Goal: Task Accomplishment & Management: Manage account settings

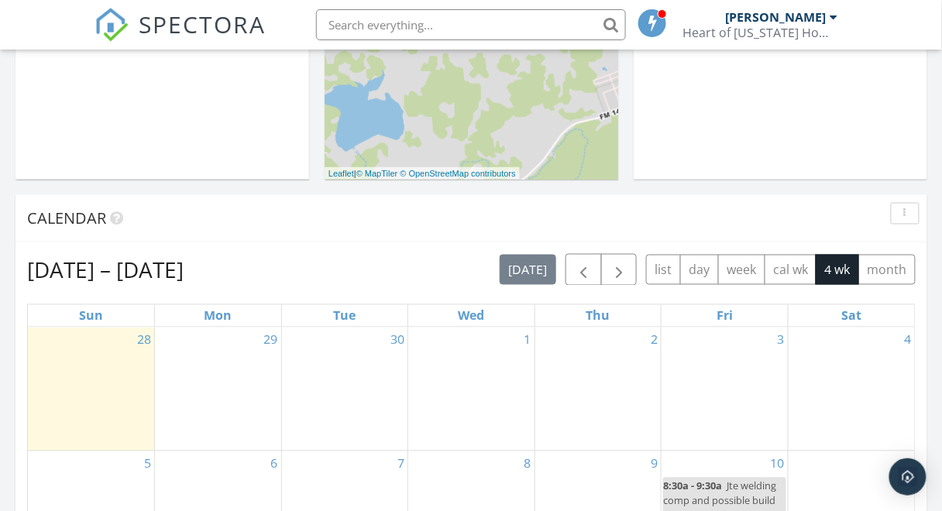
scroll to position [434, 0]
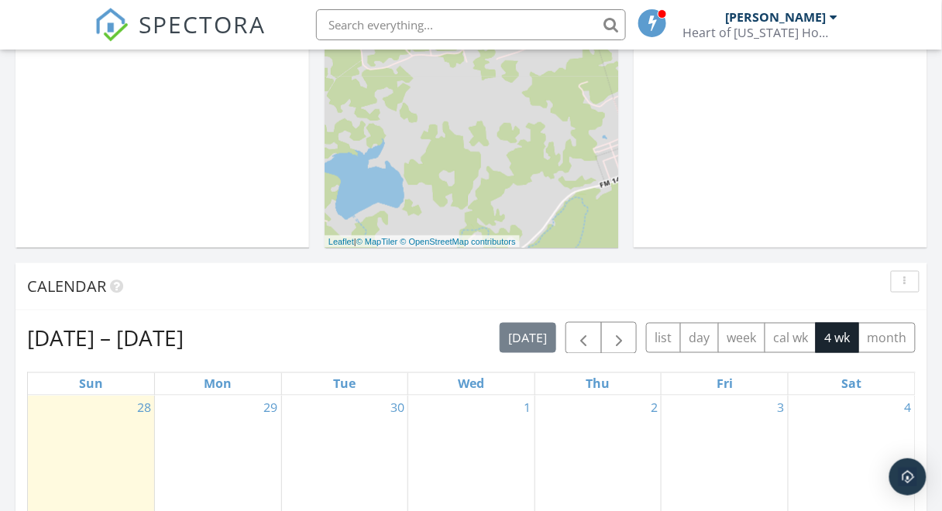
click at [901, 288] on button "button" at bounding box center [905, 282] width 29 height 22
click at [845, 281] on div "Calendar" at bounding box center [459, 286] width 865 height 23
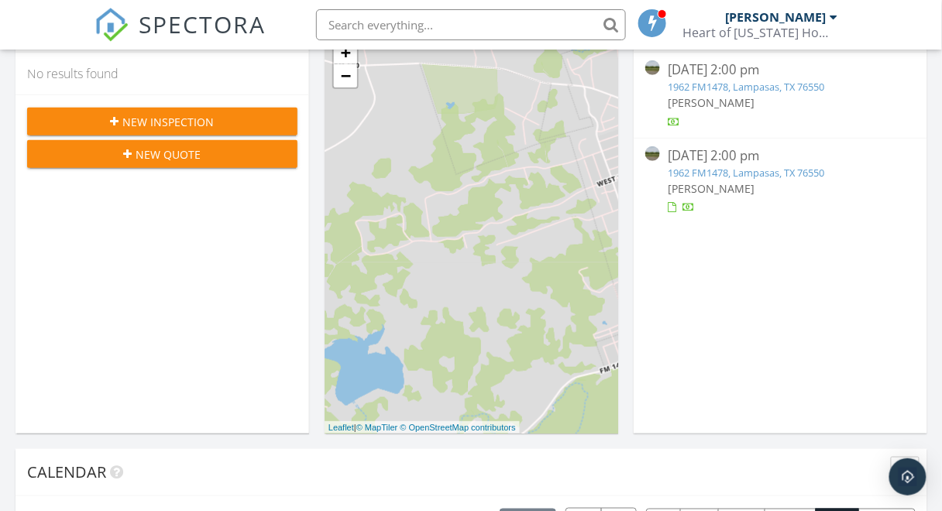
scroll to position [0, 0]
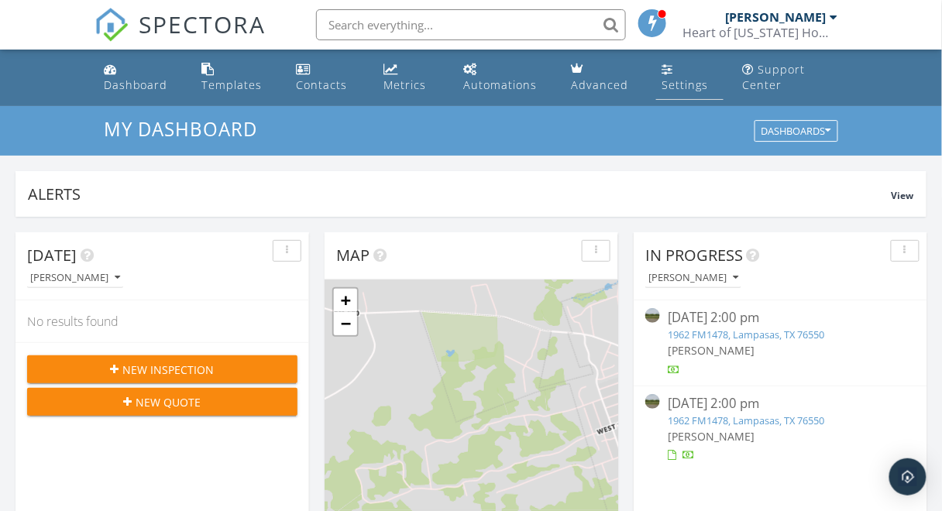
click at [689, 84] on div "Settings" at bounding box center [685, 84] width 46 height 15
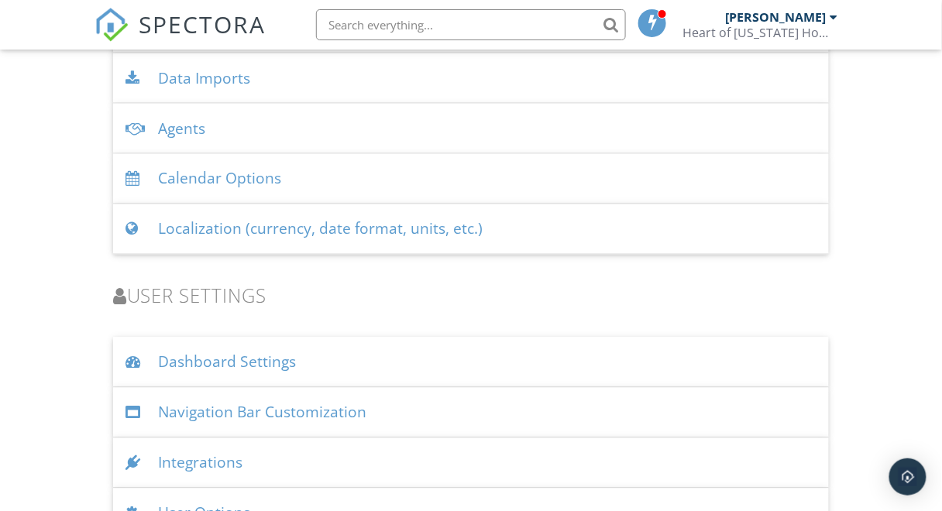
scroll to position [2077, 0]
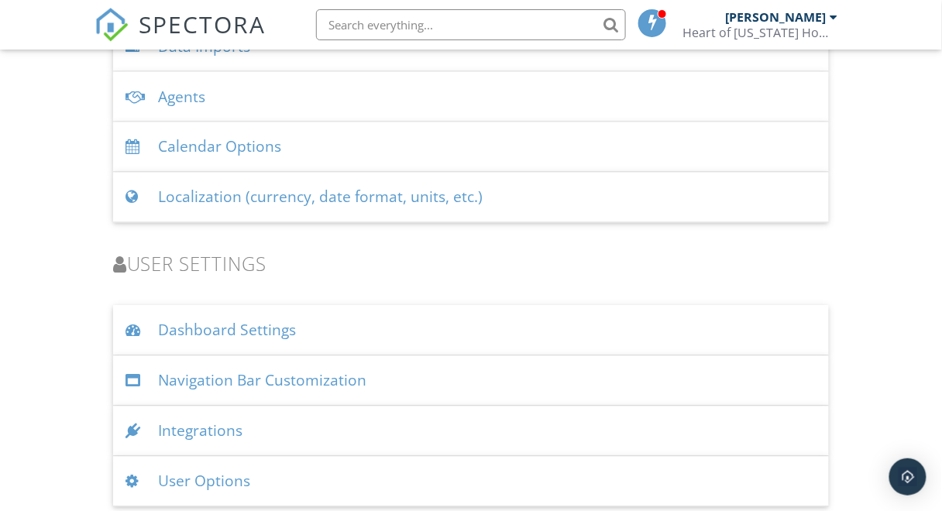
click at [319, 426] on div "Integrations" at bounding box center [471, 432] width 717 height 50
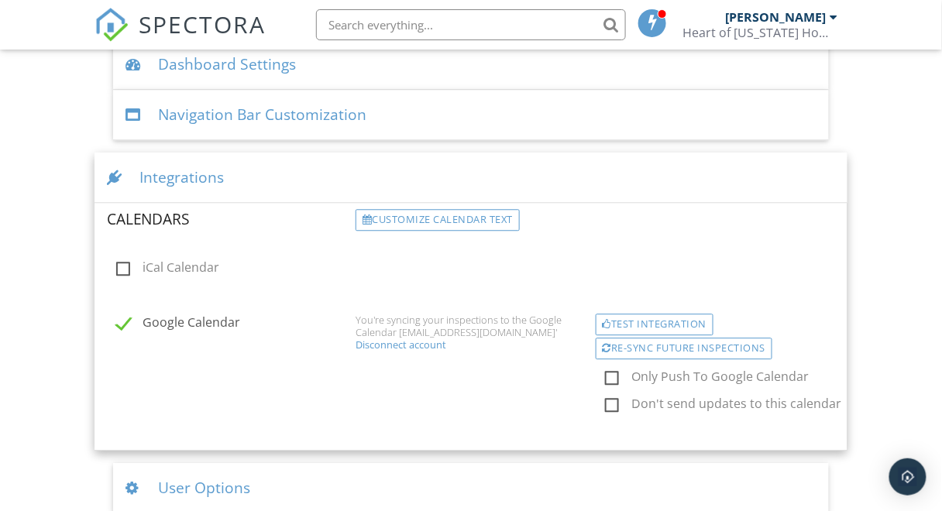
scroll to position [2345, 0]
click at [528, 379] on div "Google Calendar You're syncing your inspections to the Google Calendar 'jtellis…" at bounding box center [472, 368] width 748 height 136
click at [208, 303] on div "Google Calendar You're syncing your inspections to the Google Calendar 'jtellis…" at bounding box center [472, 368] width 748 height 136
click at [207, 318] on label "Google Calendar" at bounding box center [231, 323] width 231 height 19
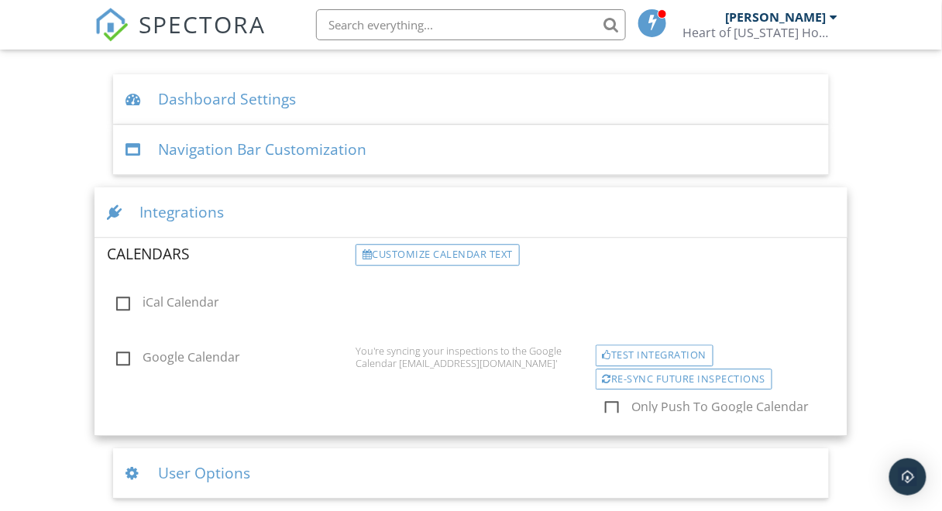
scroll to position [2261, 0]
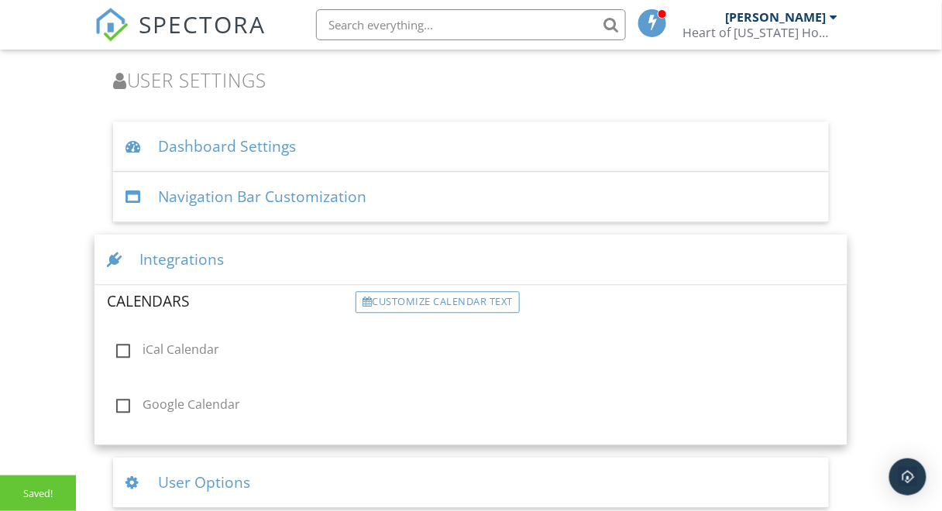
click at [205, 398] on label "Google Calendar" at bounding box center [231, 406] width 231 height 19
click at [117, 402] on input "Google Calendar" at bounding box center [112, 407] width 10 height 10
checkbox input "true"
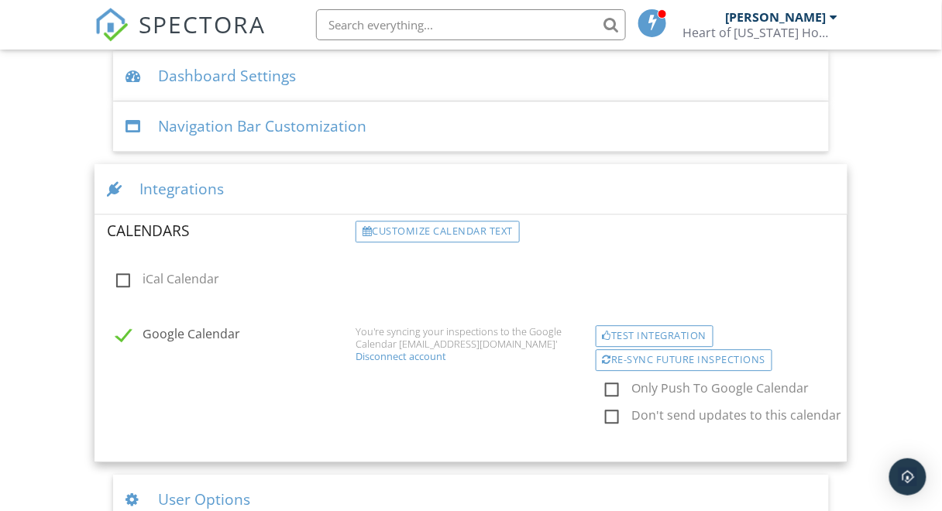
scroll to position [2345, 0]
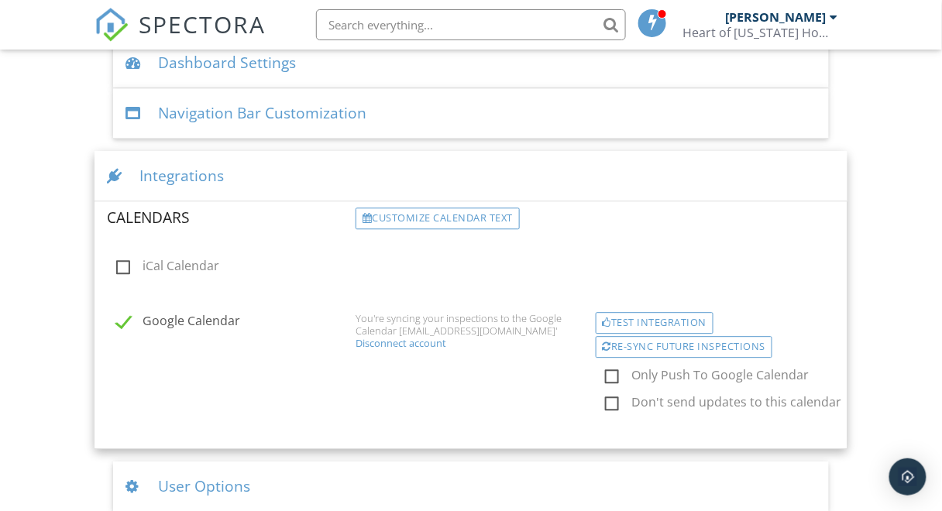
click at [445, 375] on div "Google Calendar You're syncing your inspections to the Google Calendar 'jtellis…" at bounding box center [472, 368] width 748 height 136
click at [348, 187] on div "Integrations" at bounding box center [472, 176] width 754 height 50
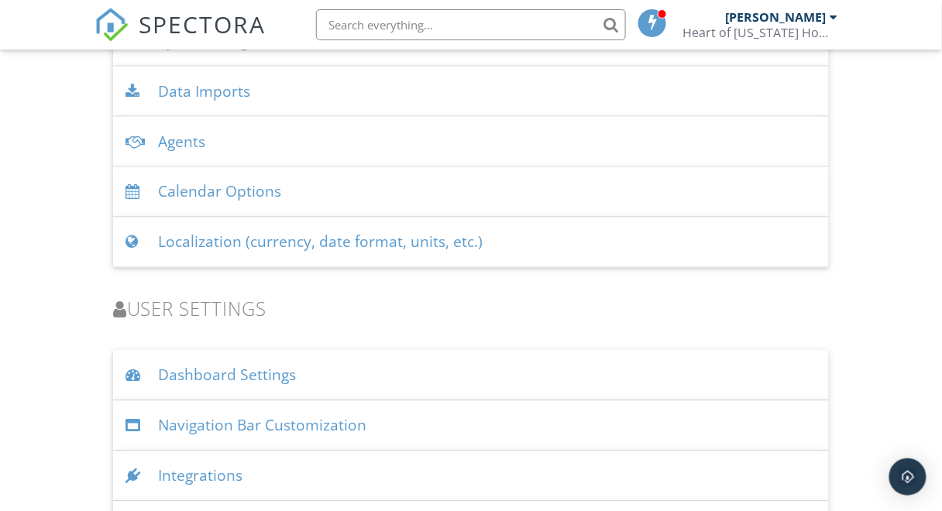
scroll to position [2015, 0]
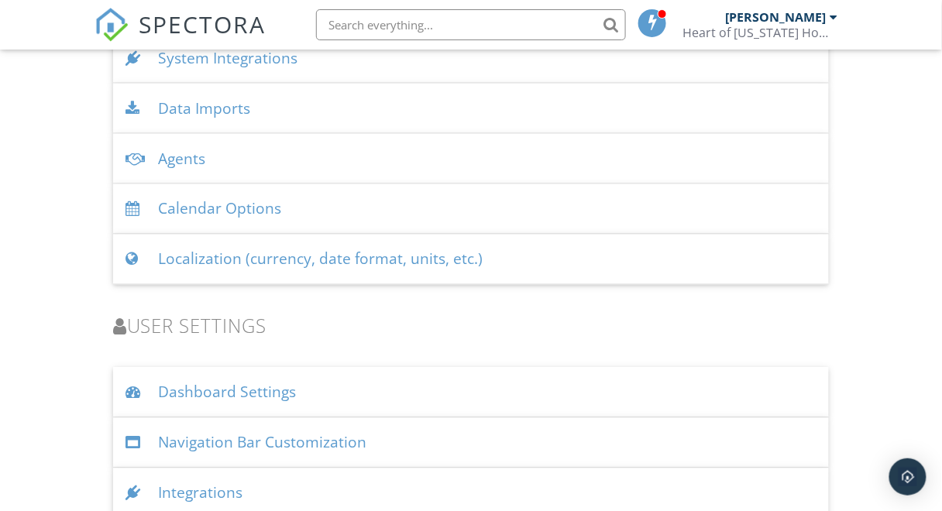
click at [267, 201] on div "Calendar Options" at bounding box center [471, 209] width 717 height 50
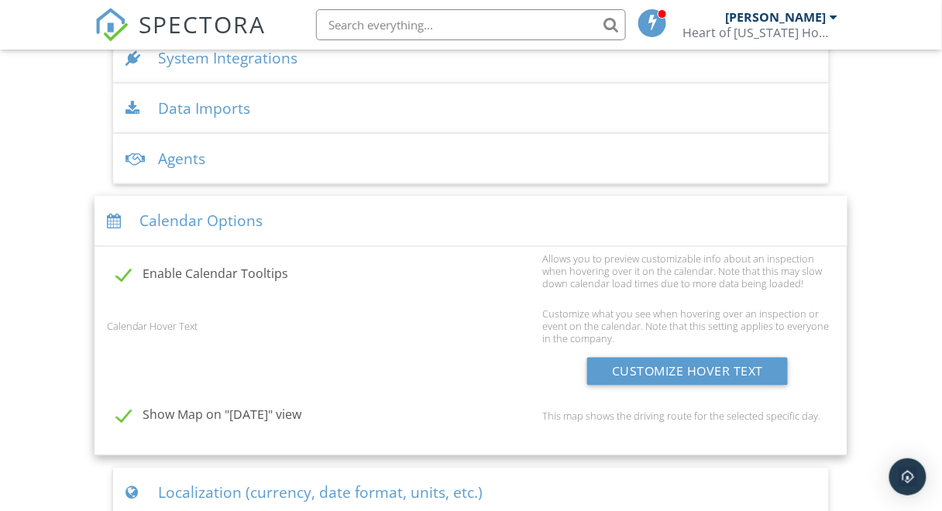
scroll to position [2077, 0]
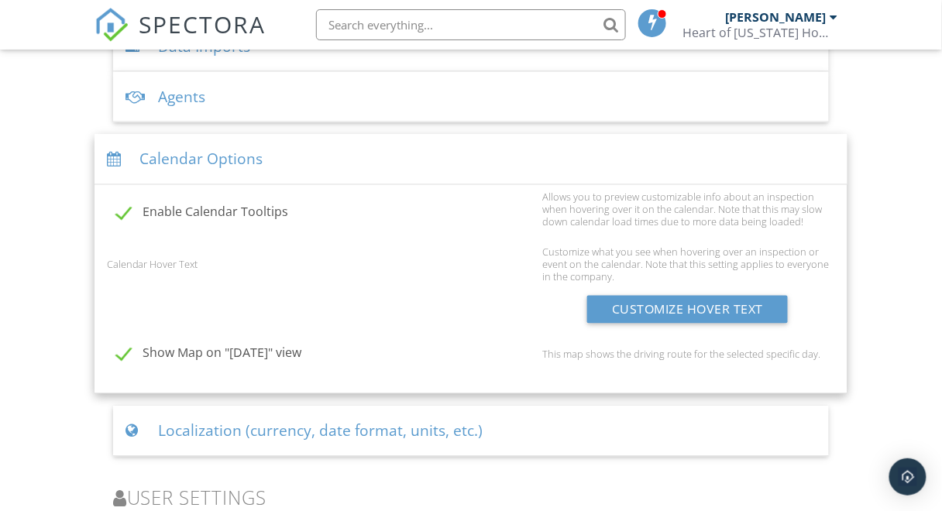
click at [255, 156] on div "Calendar Options" at bounding box center [472, 160] width 754 height 50
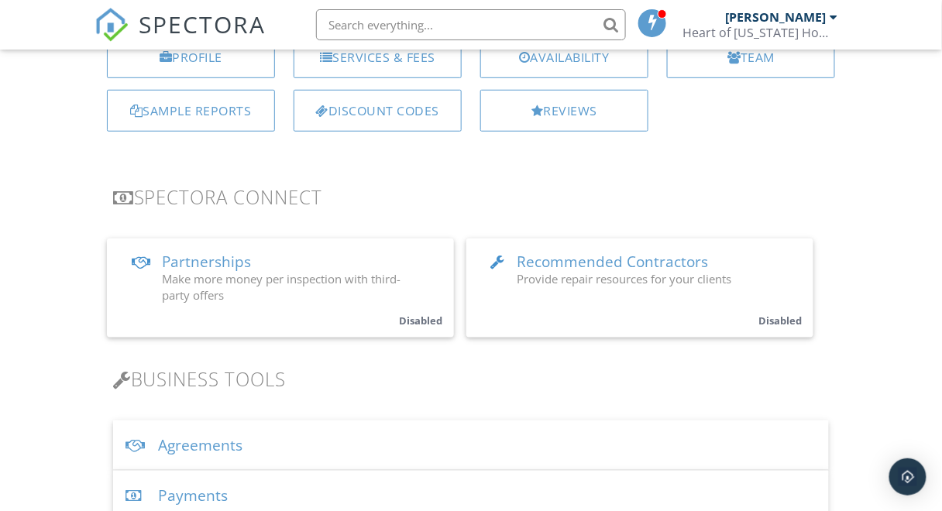
scroll to position [0, 0]
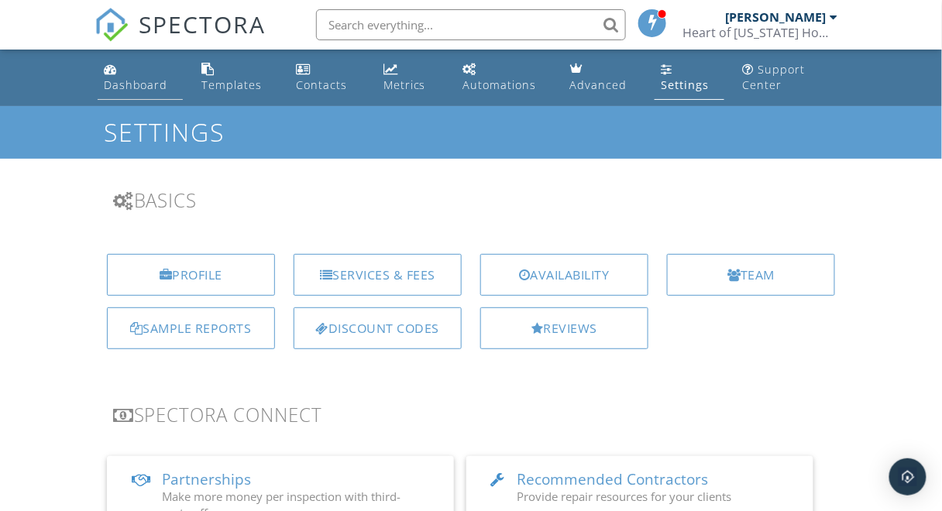
click at [112, 84] on div "Dashboard" at bounding box center [136, 84] width 64 height 15
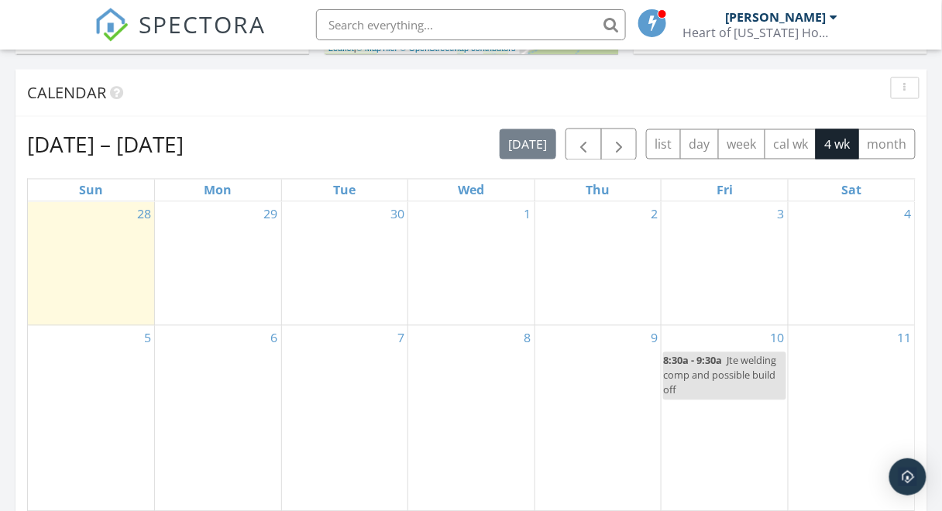
scroll to position [620, 0]
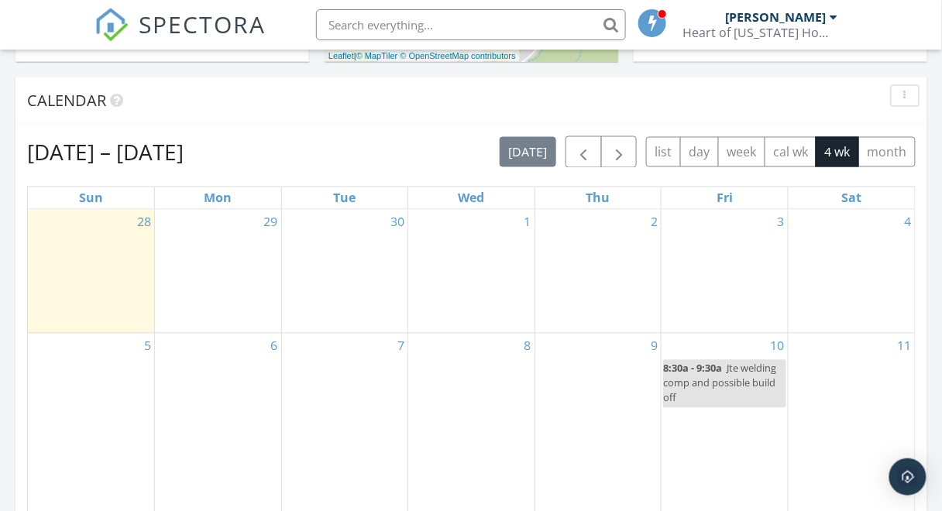
click at [911, 99] on div "button" at bounding box center [905, 96] width 15 height 11
click at [882, 131] on div "Refresh" at bounding box center [890, 130] width 56 height 19
click at [912, 98] on div "button" at bounding box center [905, 96] width 15 height 11
click at [885, 129] on div "Refresh" at bounding box center [890, 130] width 56 height 19
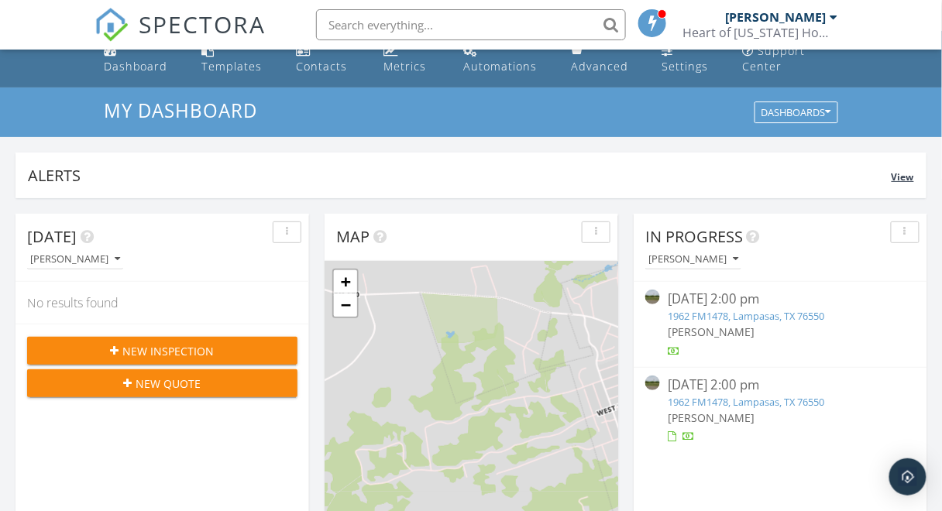
scroll to position [0, 0]
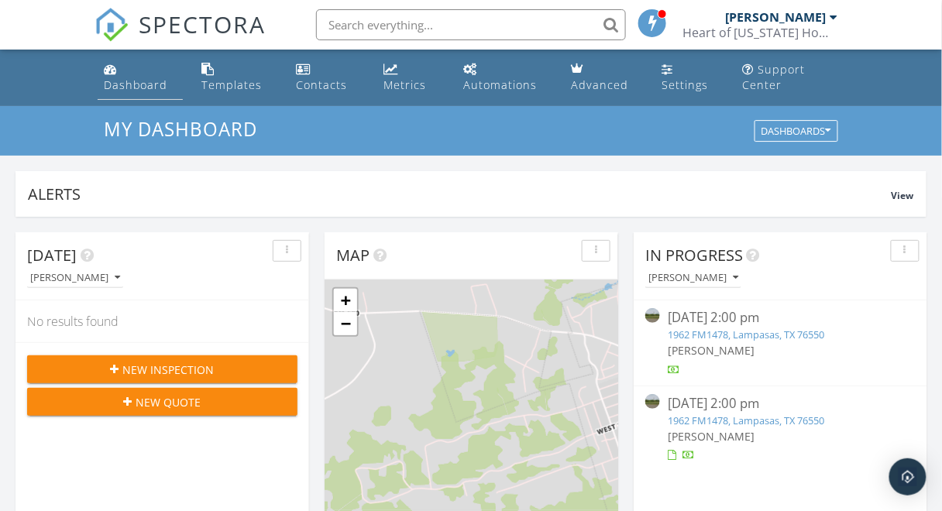
click at [144, 84] on div "Dashboard" at bounding box center [136, 84] width 64 height 15
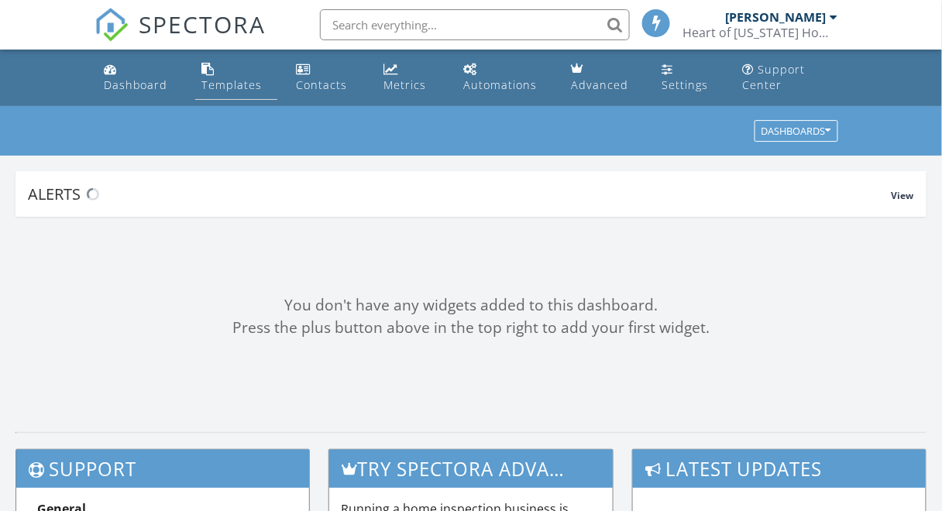
click at [215, 88] on div "Templates" at bounding box center [231, 84] width 60 height 15
